Goal: Communication & Community: Participate in discussion

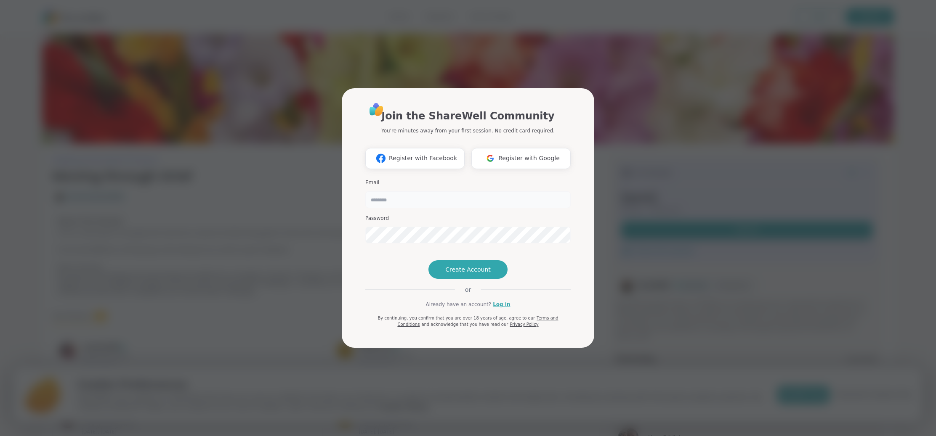
click at [377, 191] on input "email" at bounding box center [467, 199] width 205 height 17
click at [514, 154] on span "Register with Google" at bounding box center [528, 158] width 61 height 9
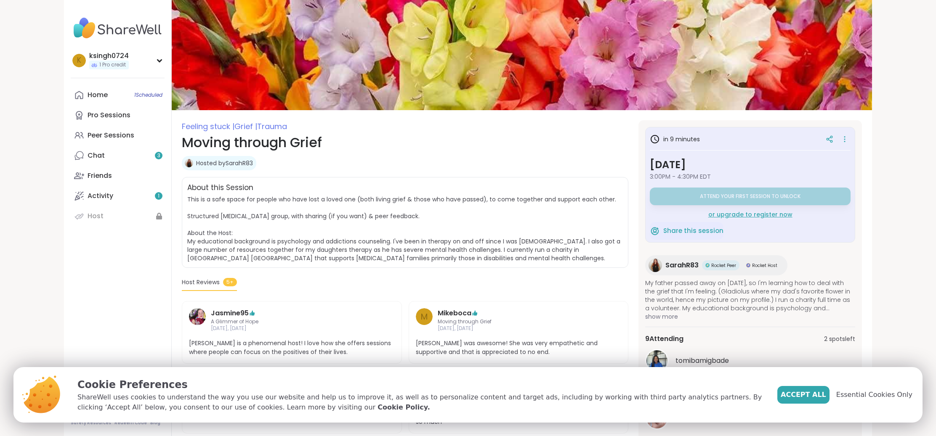
click at [894, 212] on div "ksingh0724 1 Pro credit k ksingh0724 1 Pro credit Profile Membership Settings H…" at bounding box center [468, 354] width 936 height 708
click at [820, 384] on div "Accept All Essential Cookies Only" at bounding box center [844, 394] width 135 height 35
click at [819, 394] on span "Accept All" at bounding box center [802, 395] width 45 height 10
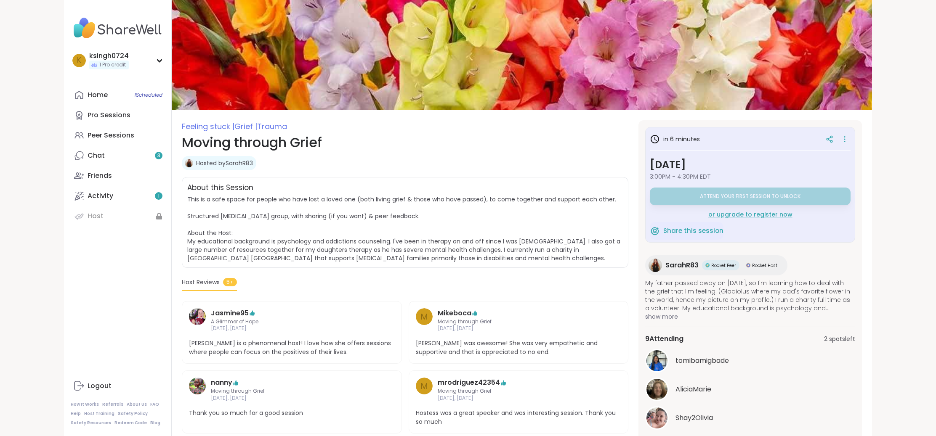
click at [674, 141] on h3 "in 6 minutes" at bounding box center [675, 139] width 50 height 10
click at [832, 139] on icon at bounding box center [829, 139] width 8 height 8
drag, startPoint x: 685, startPoint y: 285, endPoint x: 690, endPoint y: 295, distance: 11.5
click at [690, 294] on span "My father passed away on [DATE], so I'm learning how to deal with the grief tha…" at bounding box center [750, 296] width 210 height 34
click at [690, 296] on span "My father passed away on [DATE], so I'm learning how to deal with the grief tha…" at bounding box center [750, 296] width 210 height 34
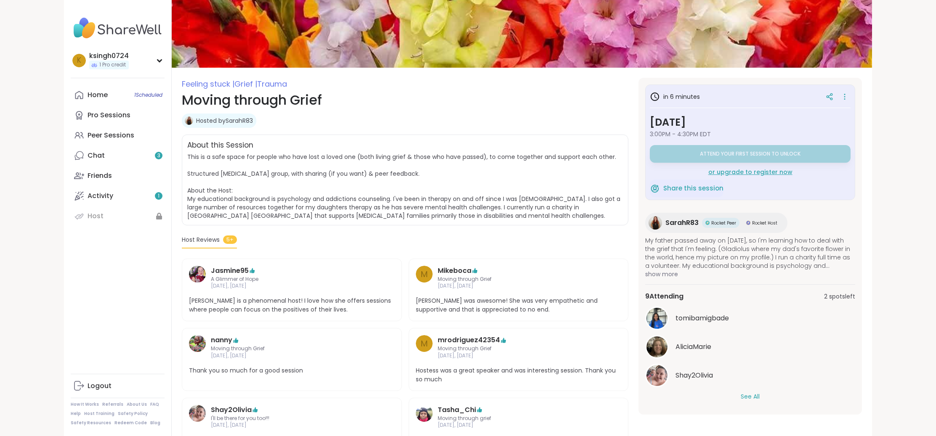
scroll to position [59, 0]
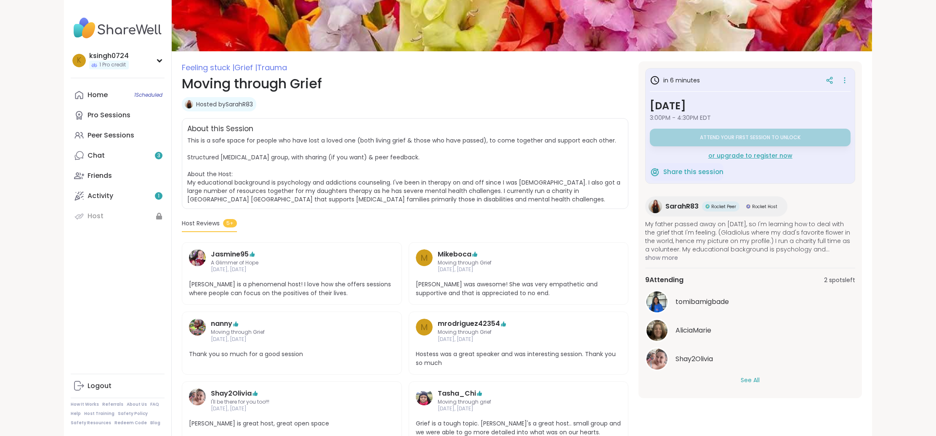
click at [746, 382] on button "See All" at bounding box center [749, 380] width 19 height 9
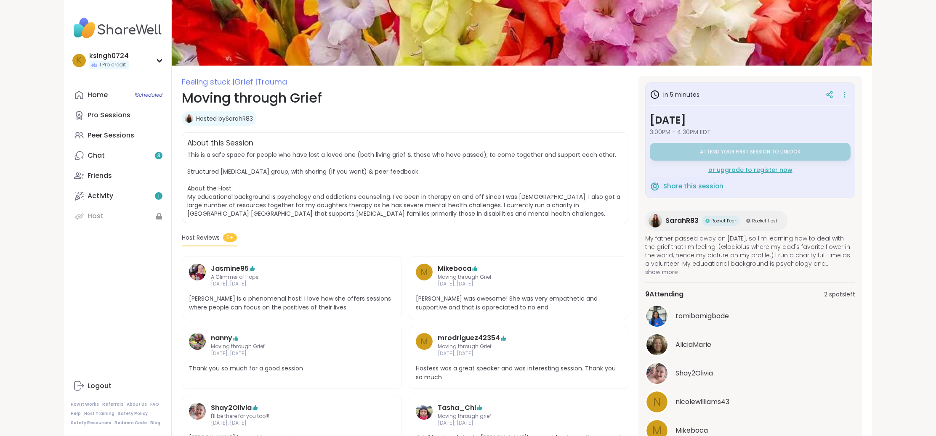
scroll to position [0, 0]
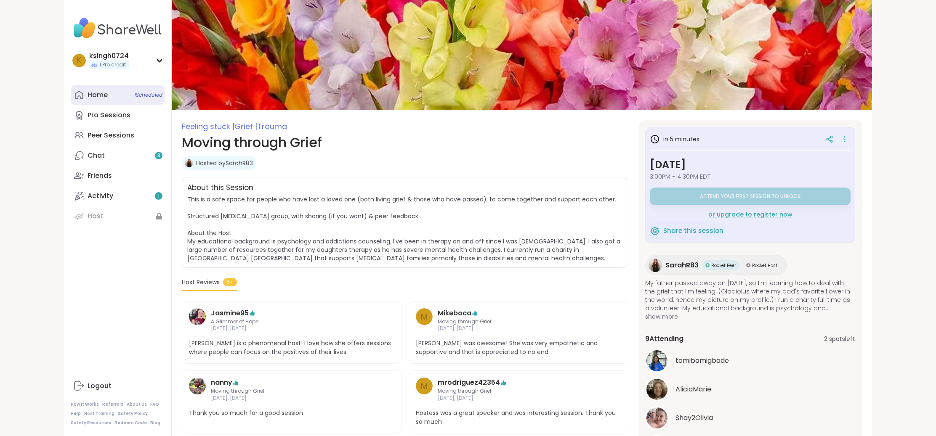
click at [103, 93] on div "Home 1 Scheduled" at bounding box center [98, 94] width 20 height 9
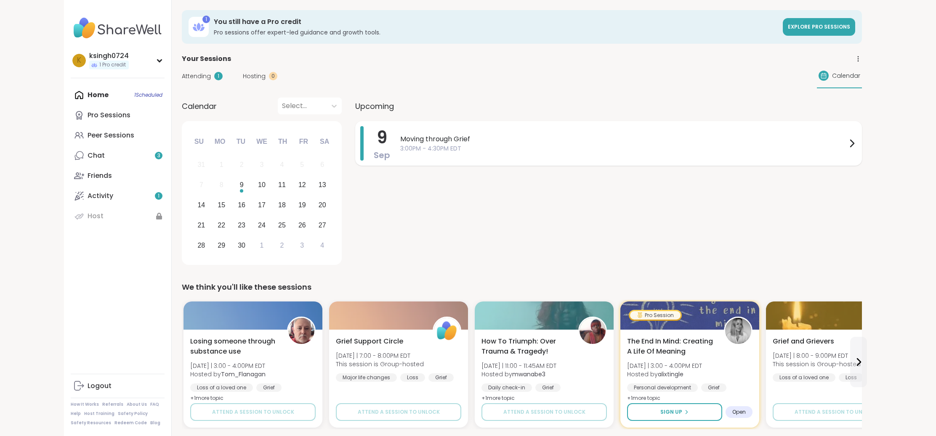
click at [448, 130] on div "Moving through Grief 3:00PM - 4:30PM EDT" at bounding box center [628, 143] width 456 height 34
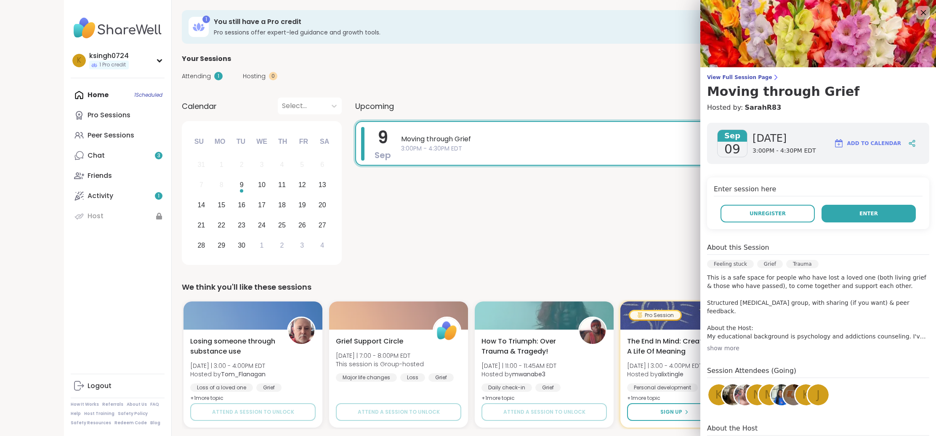
click at [878, 216] on button "Enter" at bounding box center [868, 214] width 94 height 18
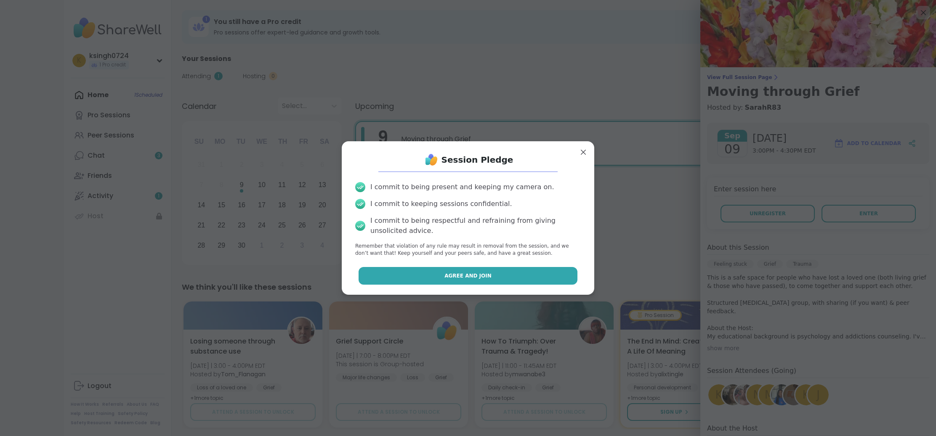
click at [436, 273] on button "Agree and Join" at bounding box center [467, 276] width 219 height 18
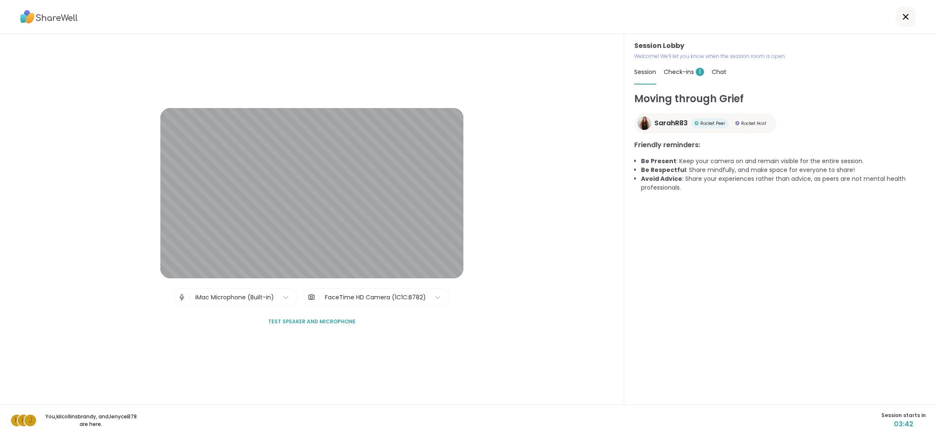
click at [844, 69] on div "Session Check-ins 1 Chat" at bounding box center [780, 72] width 292 height 24
click at [513, 127] on div "Session Lobby | iMac Microphone (Built-in) | FaceTime HD Camera (1C1C:B782) Tes…" at bounding box center [312, 219] width 624 height 371
click at [677, 71] on span "Check-ins 1" at bounding box center [683, 72] width 40 height 8
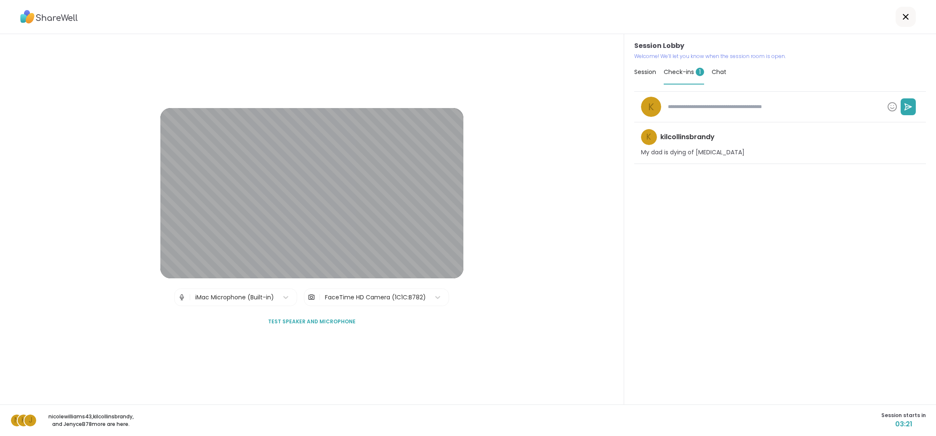
type textarea "*"
click at [709, 71] on div "Session Check-ins 1 Chat" at bounding box center [780, 72] width 292 height 24
click at [718, 71] on span "Chat" at bounding box center [718, 72] width 15 height 8
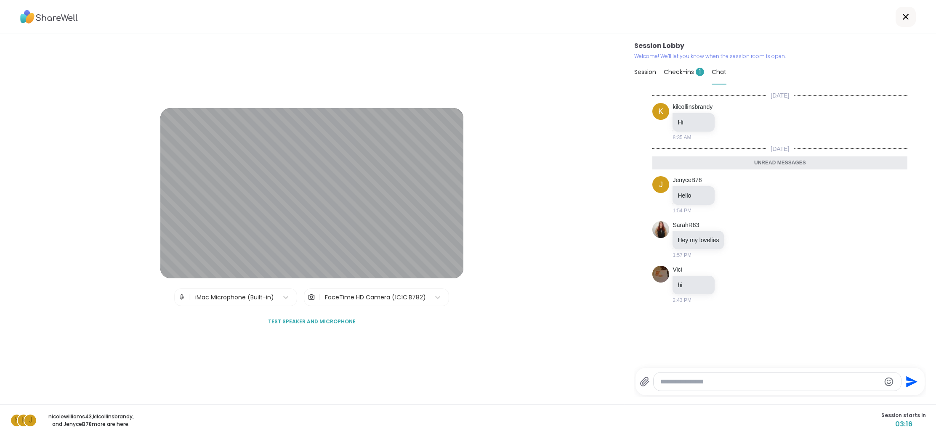
click at [674, 386] on div at bounding box center [776, 382] width 247 height 18
type textarea "**"
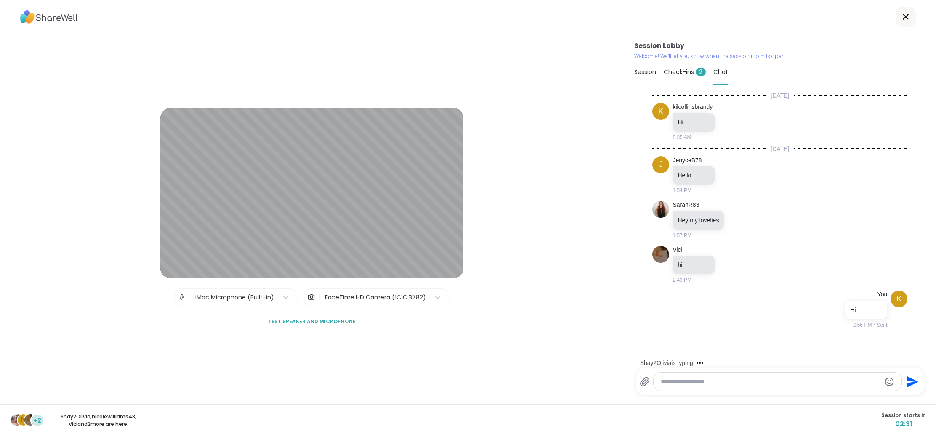
scroll to position [14, 0]
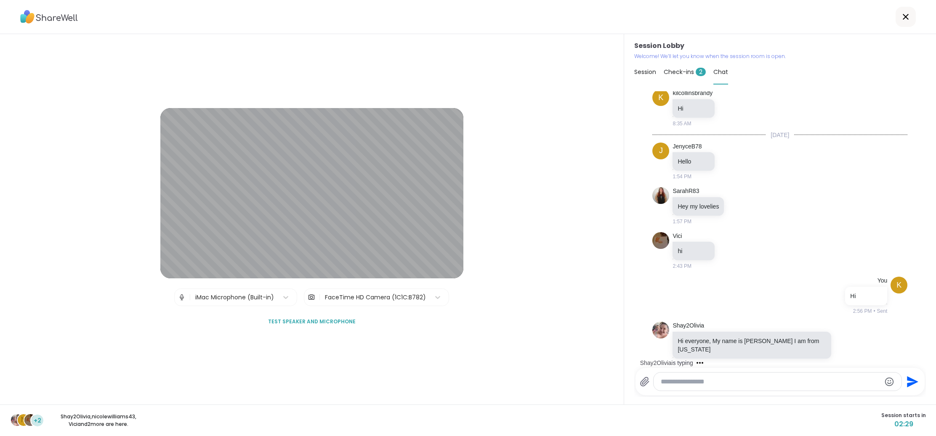
click at [735, 382] on textarea "Type your message" at bounding box center [771, 382] width 220 height 8
click at [728, 383] on textarea "Type your message" at bounding box center [771, 382] width 220 height 8
click at [528, 356] on div "Session Lobby | iMac Microphone (Built-in) | FaceTime HD Camera (1C1C:B782) Tes…" at bounding box center [312, 219] width 624 height 371
click at [671, 74] on span "Check-ins 2" at bounding box center [684, 72] width 42 height 8
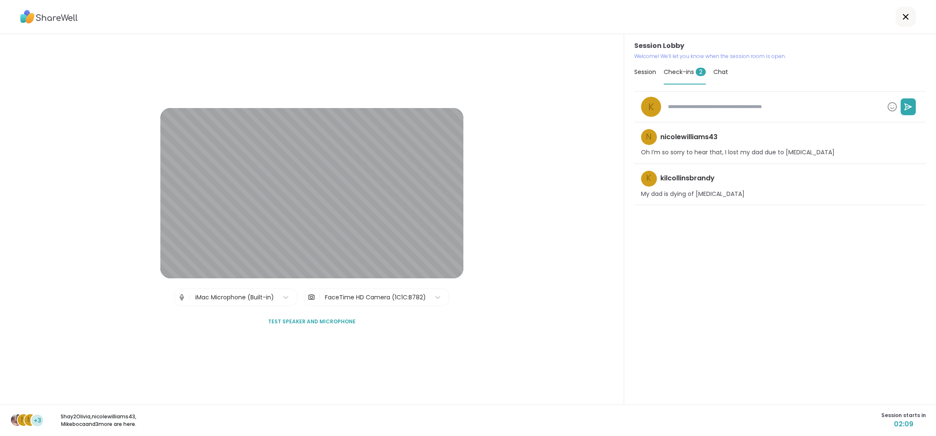
type textarea "*"
click at [724, 70] on span "Chat" at bounding box center [720, 72] width 15 height 8
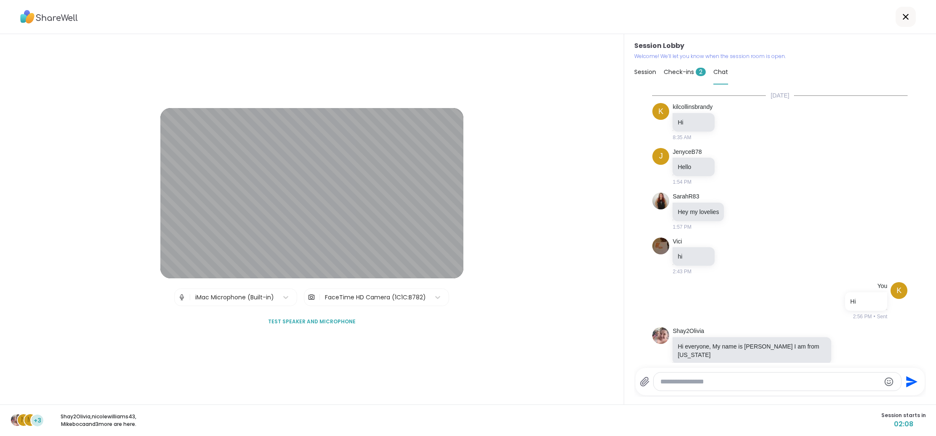
scroll to position [5, 0]
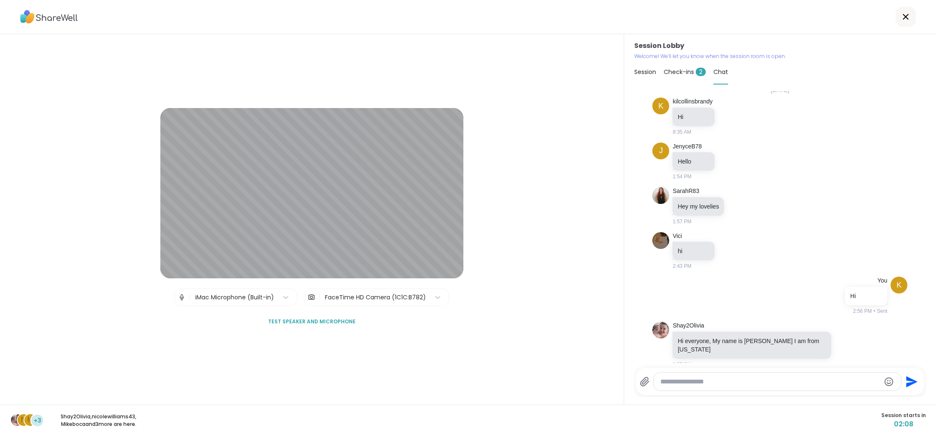
click at [652, 74] on span "Session" at bounding box center [645, 72] width 22 height 8
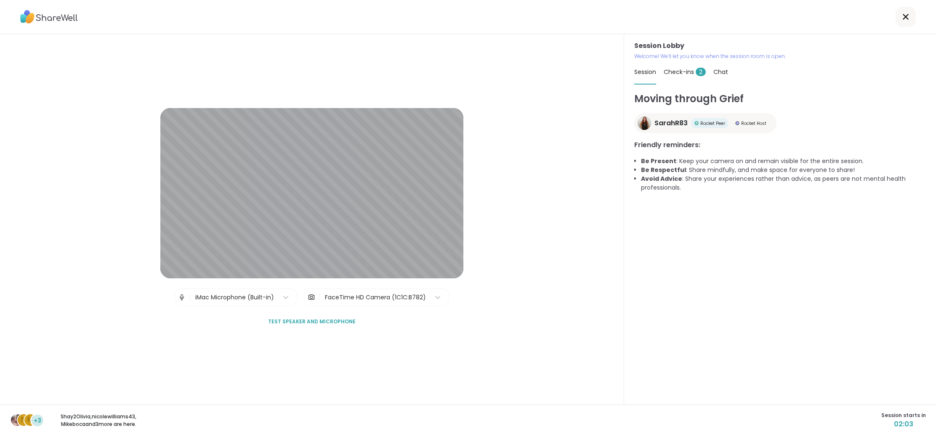
click at [724, 72] on span "Chat" at bounding box center [720, 72] width 15 height 8
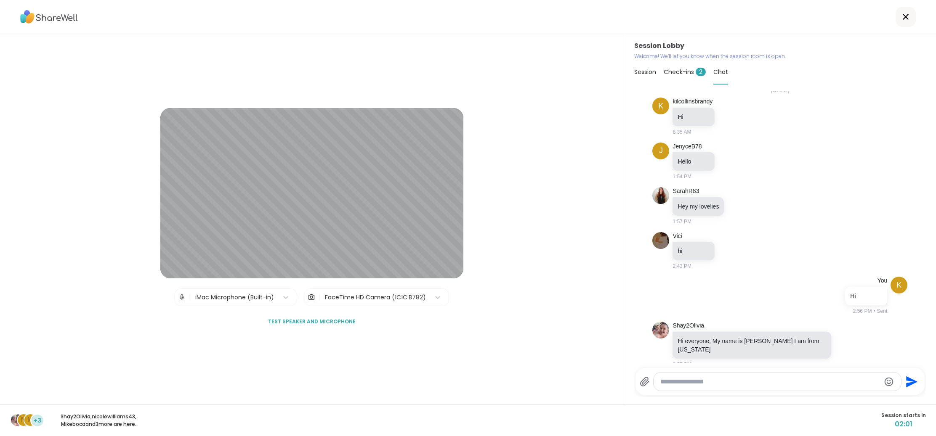
click at [32, 422] on div "+3" at bounding box center [38, 421] width 12 height 12
click at [73, 422] on p "Shay2Olivia , nicolewilliams43 , [PERSON_NAME] and 3 more are here." at bounding box center [98, 420] width 94 height 15
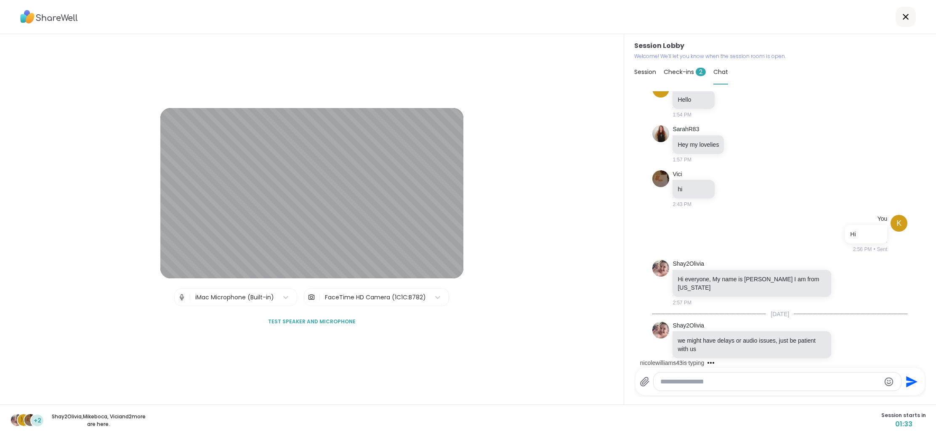
scroll to position [112, 0]
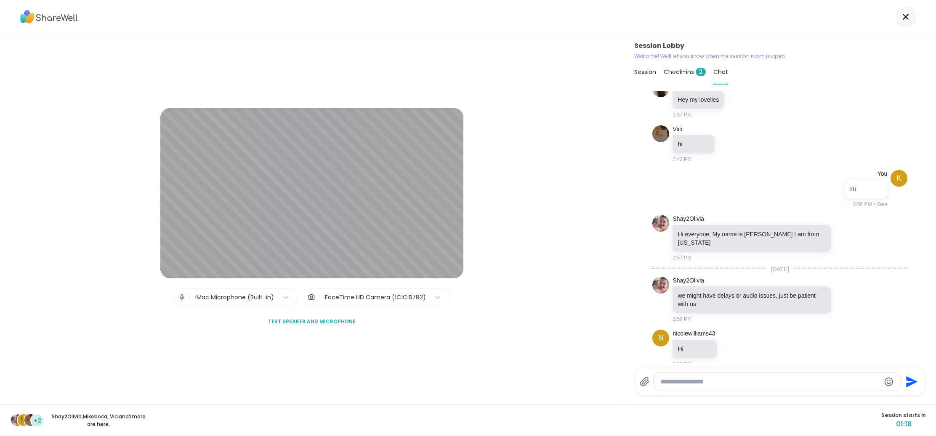
click at [96, 324] on div "Session Lobby | iMac Microphone (Built-in) | FaceTime HD Camera (1C1C:B782) Tes…" at bounding box center [312, 219] width 624 height 371
drag, startPoint x: 751, startPoint y: 288, endPoint x: 751, endPoint y: 293, distance: 5.5
click at [751, 292] on p "we might have delays or audio issues, just be patient with us" at bounding box center [751, 300] width 148 height 17
click at [744, 330] on div "nicolewilliams43 Hi 2:58 PM" at bounding box center [708, 349] width 72 height 38
click at [727, 387] on div at bounding box center [776, 382] width 247 height 18
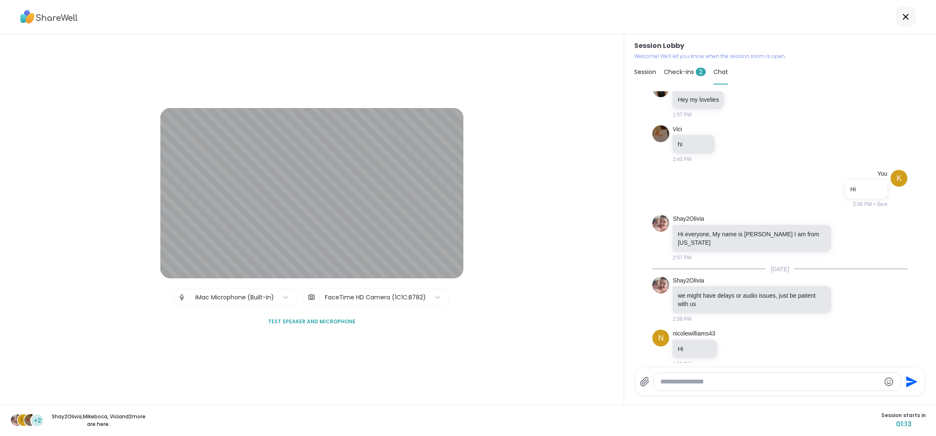
click at [727, 386] on div at bounding box center [776, 382] width 247 height 18
click at [727, 377] on div at bounding box center [776, 382] width 247 height 18
click at [726, 382] on textarea "Type your message" at bounding box center [770, 382] width 220 height 8
click at [700, 382] on textarea "Type your message" at bounding box center [770, 382] width 220 height 8
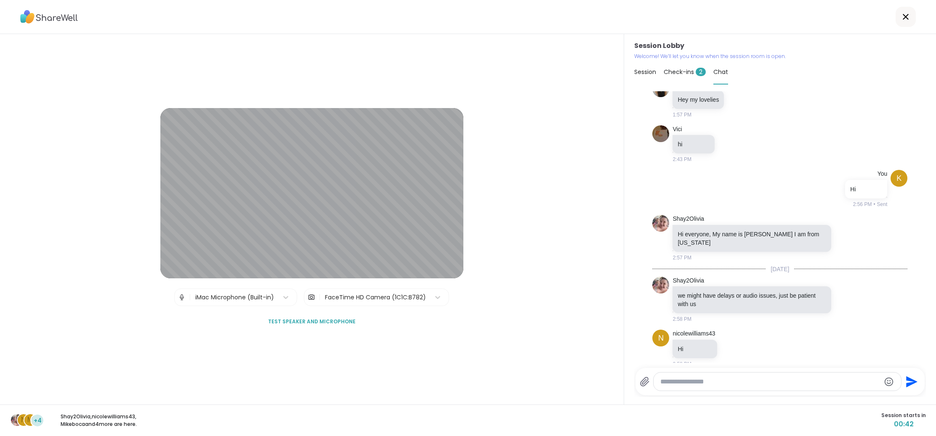
click at [553, 328] on div "Session Lobby | iMac Microphone (Built-in) | FaceTime HD Camera (1C1C:B782) Tes…" at bounding box center [312, 219] width 624 height 371
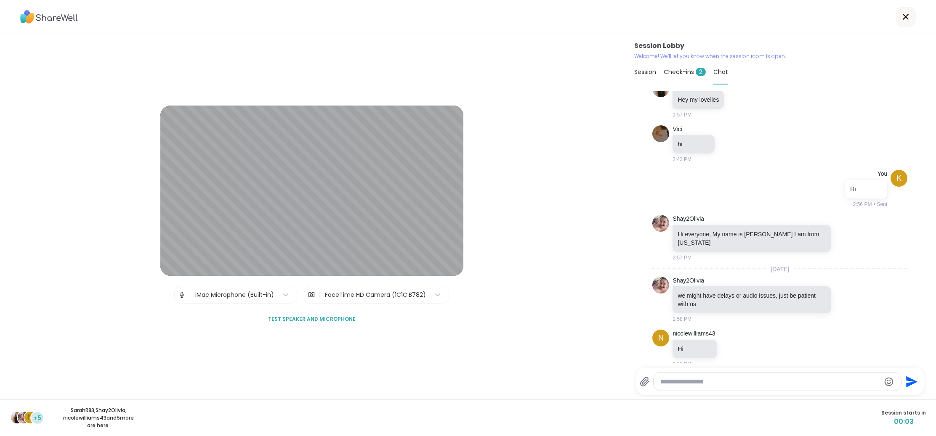
click at [694, 387] on div at bounding box center [776, 382] width 247 height 18
click at [694, 384] on textarea "Type your message" at bounding box center [770, 382] width 220 height 8
click at [695, 382] on textarea "Type your message" at bounding box center [770, 382] width 220 height 8
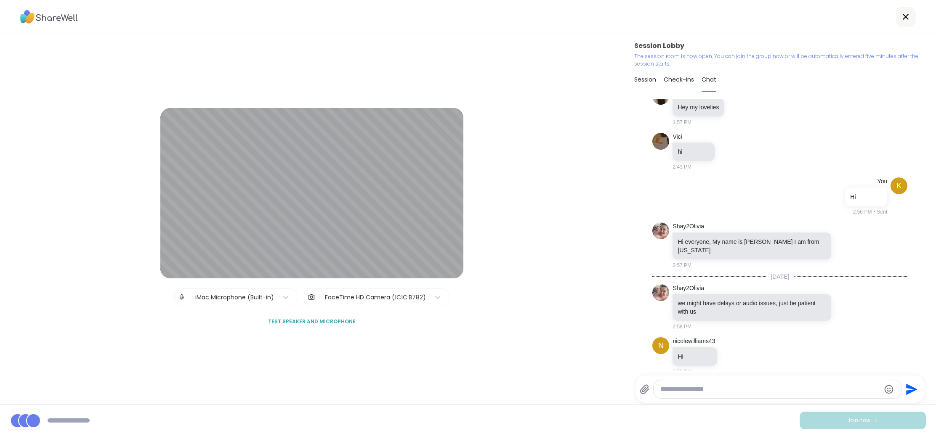
click at [597, 370] on div "Session Lobby | iMac Microphone (Built-in) | FaceTime HD Camera (1C1C:B782) Tes…" at bounding box center [312, 219] width 624 height 371
click at [513, 333] on div "Session Lobby | iMac Microphone (Built-in) | FaceTime HD Camera (1C1C:B782) Tes…" at bounding box center [312, 219] width 624 height 371
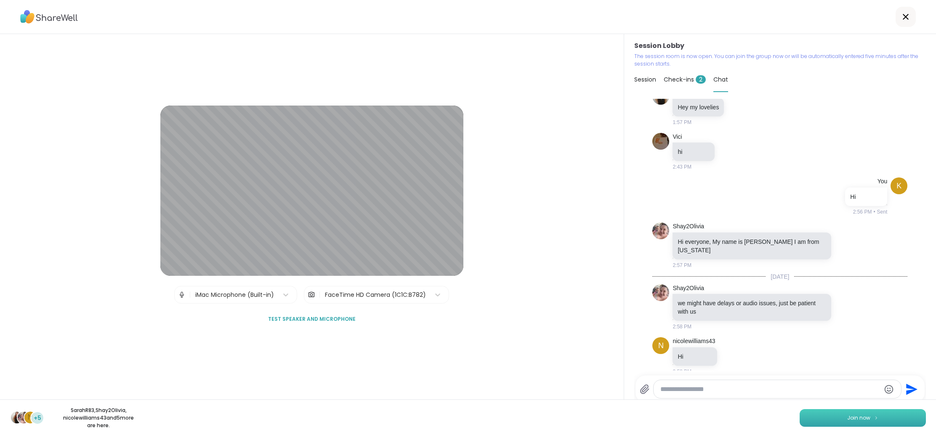
click at [844, 415] on button "Join now" at bounding box center [862, 418] width 126 height 18
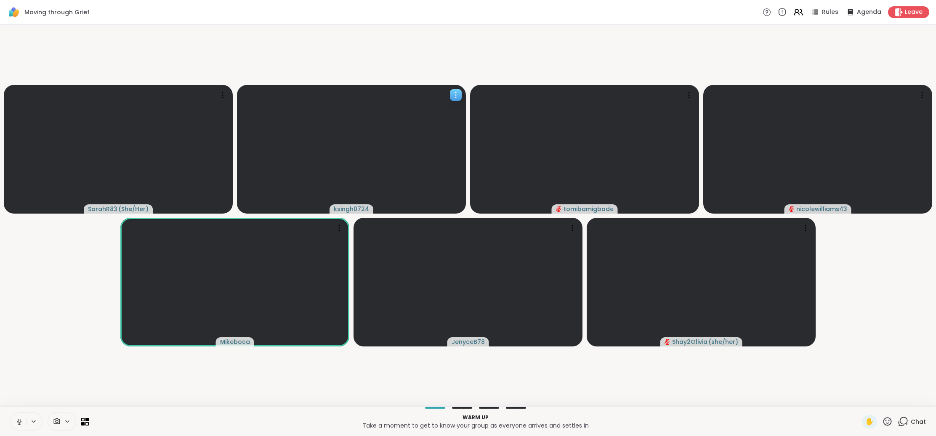
click at [335, 129] on video at bounding box center [351, 149] width 229 height 129
click at [453, 94] on icon at bounding box center [455, 95] width 8 height 8
click at [455, 95] on icon at bounding box center [455, 95] width 1 height 1
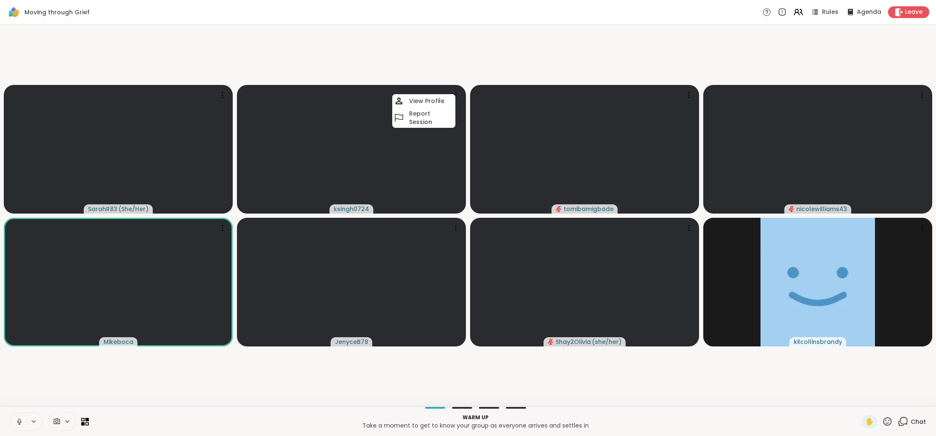
click at [16, 422] on icon at bounding box center [20, 422] width 8 height 8
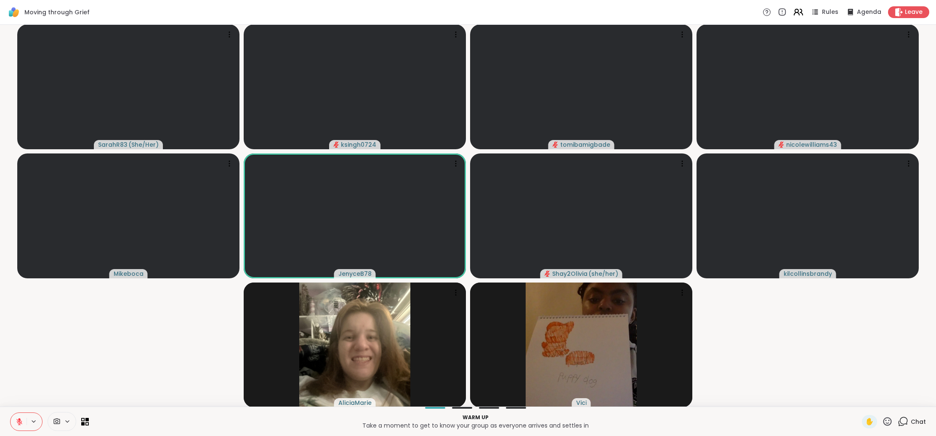
click at [799, 13] on icon at bounding box center [796, 14] width 5 height 3
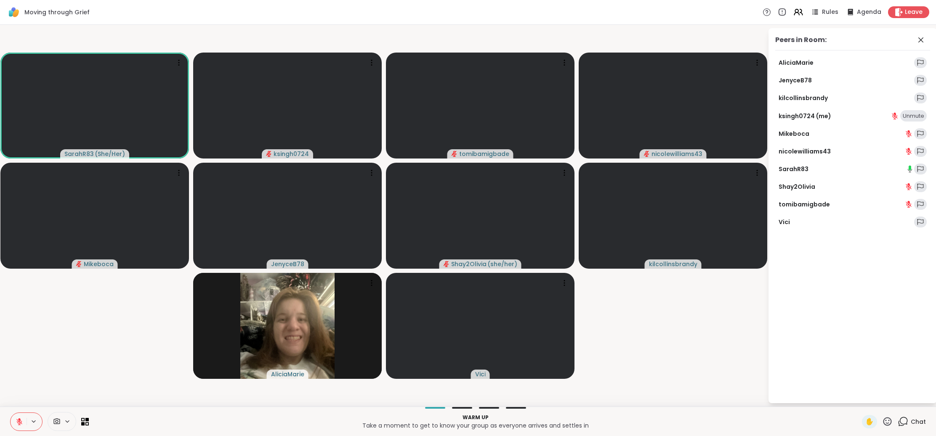
click at [805, 115] on link "ksingh0724 (me)" at bounding box center [804, 116] width 53 height 8
click at [919, 420] on span "Chat" at bounding box center [917, 422] width 15 height 8
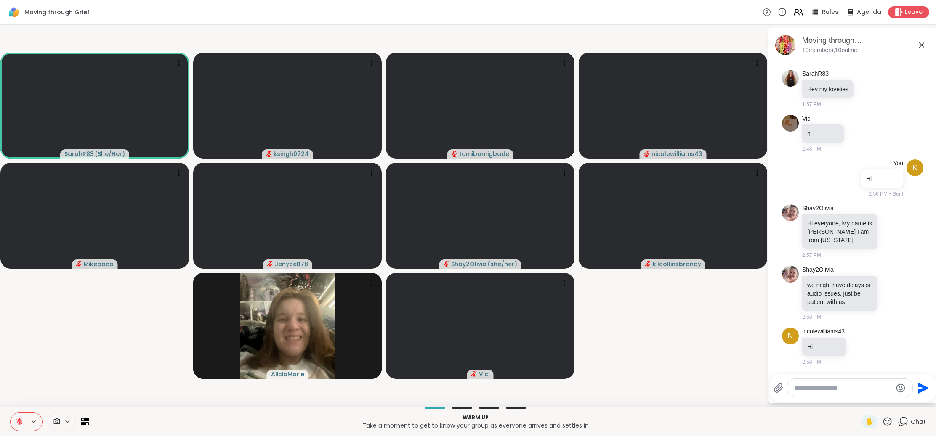
scroll to position [93, 0]
click at [903, 390] on icon "Emoji picker" at bounding box center [900, 388] width 9 height 9
click at [897, 388] on icon "Emoji picker" at bounding box center [900, 388] width 10 height 10
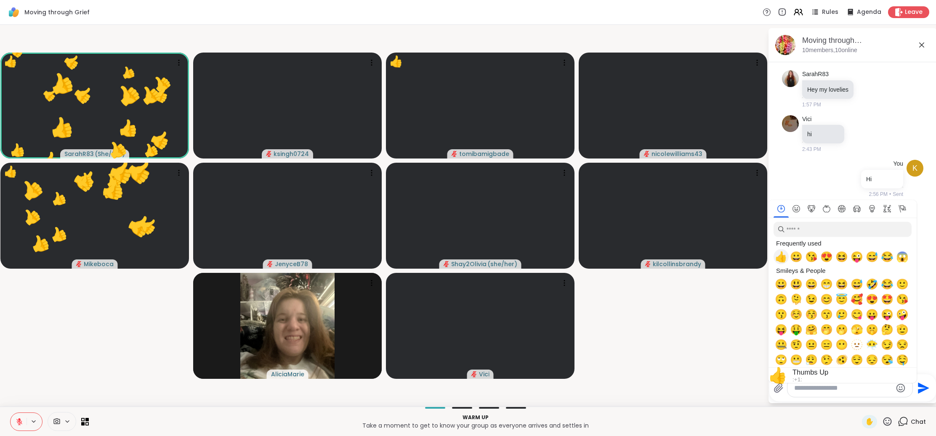
click at [778, 258] on span "👍" at bounding box center [781, 257] width 13 height 12
type textarea "**"
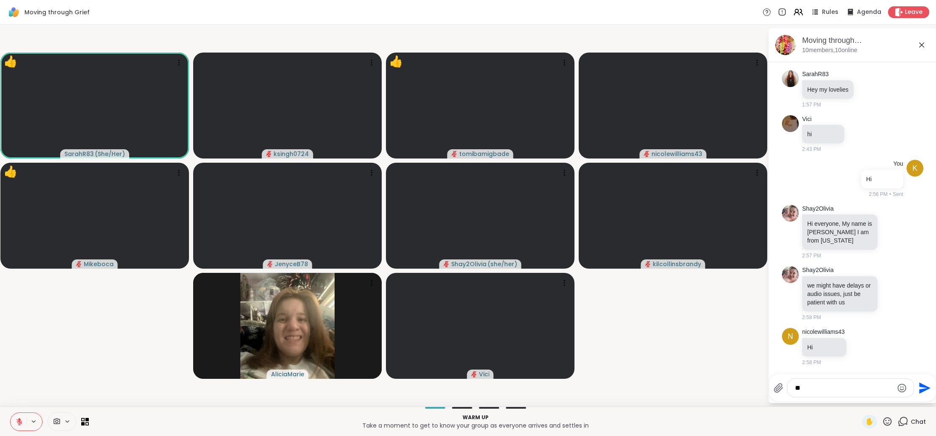
click at [925, 385] on icon "Send" at bounding box center [923, 388] width 13 height 13
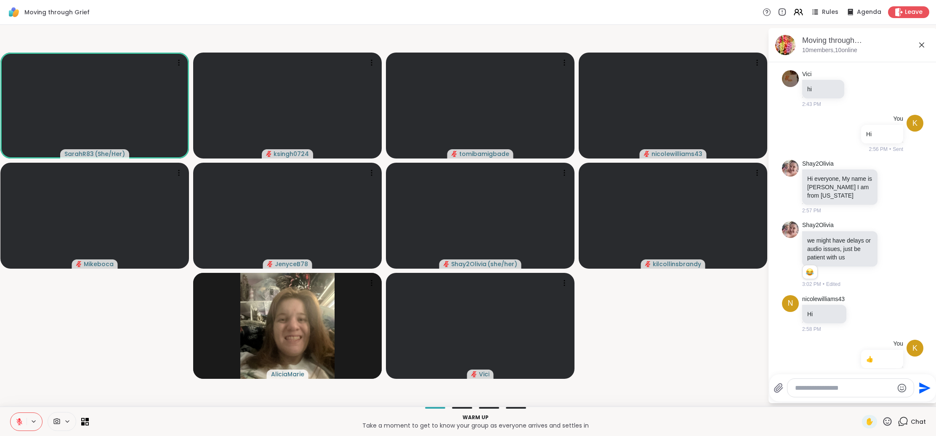
click at [16, 419] on icon at bounding box center [20, 422] width 8 height 8
click at [17, 422] on icon at bounding box center [20, 422] width 8 height 8
click at [376, 62] on div at bounding box center [372, 63] width 12 height 12
click at [892, 422] on icon at bounding box center [887, 421] width 8 height 8
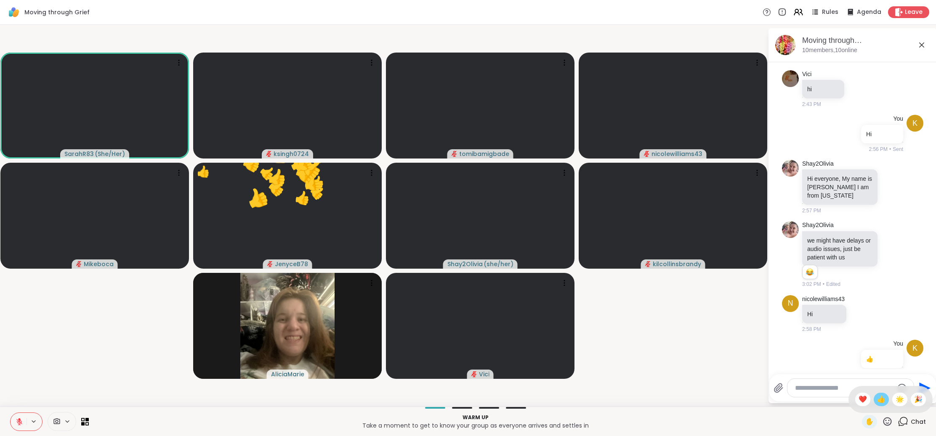
click at [885, 401] on span "👍" at bounding box center [881, 400] width 8 height 10
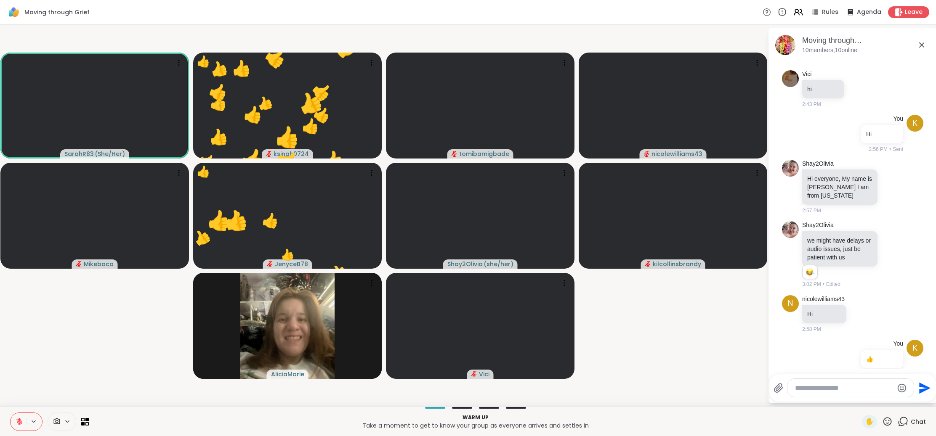
click at [720, 332] on video-player-container "SarahR83 ( She/Her ) 👍 ksingh0724 👍 👍 👍 👍 👍 👍 👍 👍 👍 👍 👍 👍 👍 👍 👍 👍 👍 👍 👍 👍 👍 👍 👍…" at bounding box center [383, 215] width 757 height 375
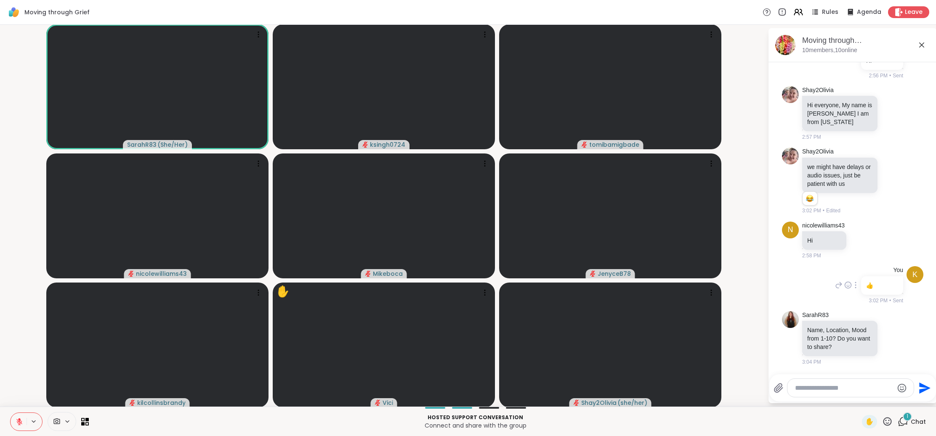
scroll to position [257, 0]
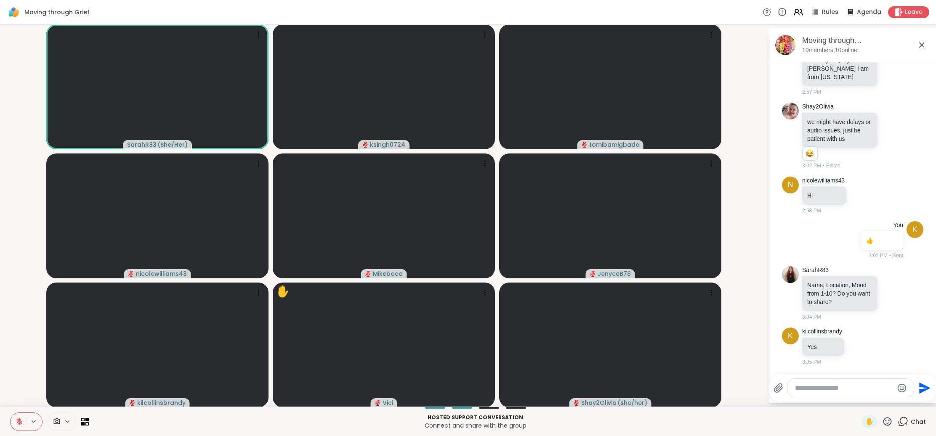
click at [836, 391] on textarea "Type your message" at bounding box center [844, 388] width 98 height 8
click at [848, 390] on textarea "Type your message" at bounding box center [844, 388] width 98 height 8
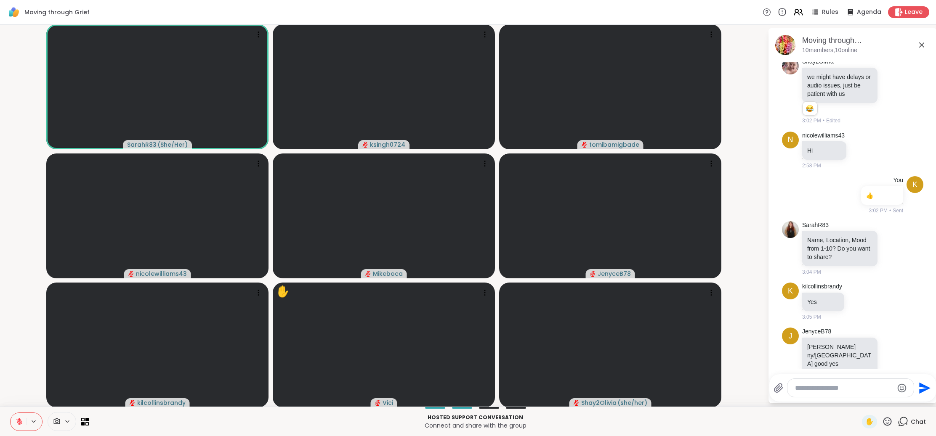
click at [848, 389] on textarea "Type your message" at bounding box center [844, 388] width 98 height 8
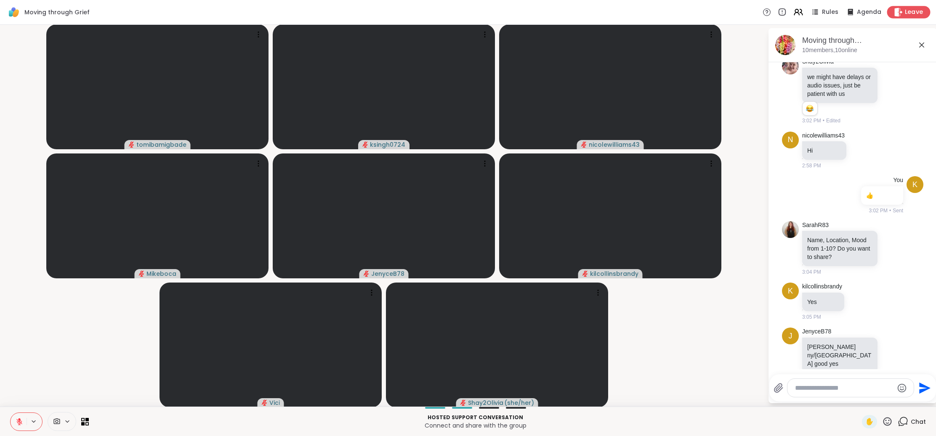
click at [904, 10] on div "Leave" at bounding box center [908, 12] width 43 height 12
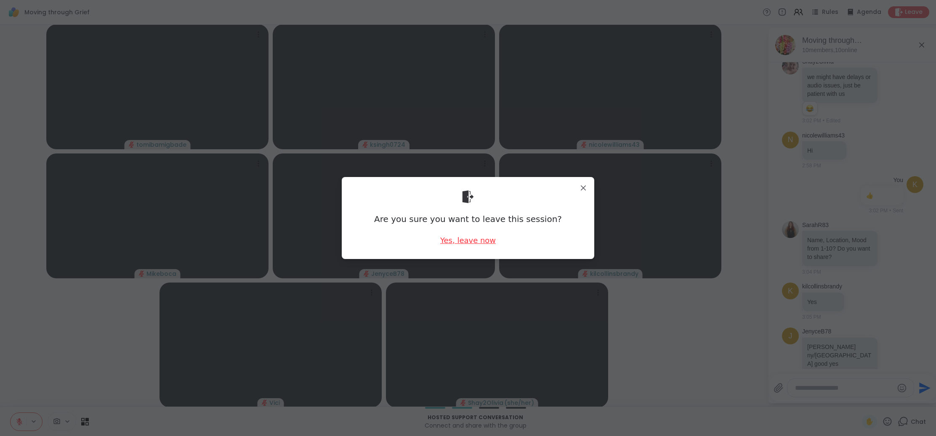
click at [460, 243] on div "Yes, leave now" at bounding box center [468, 240] width 56 height 11
